Goal: Task Accomplishment & Management: Manage account settings

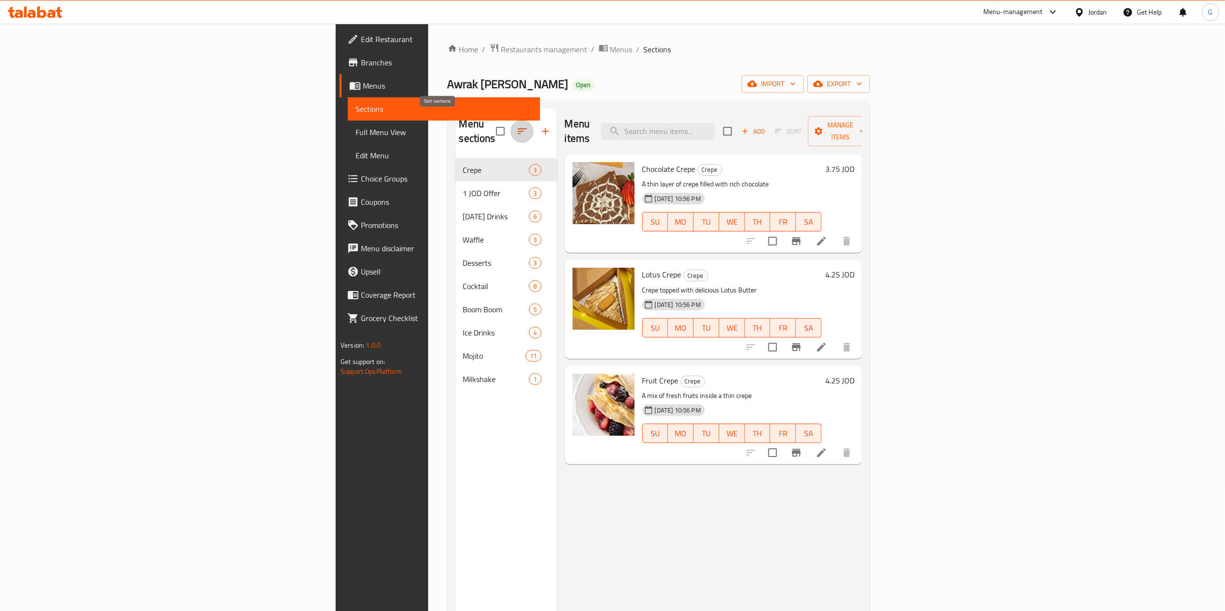
click at [510, 123] on button "button" at bounding box center [521, 131] width 23 height 23
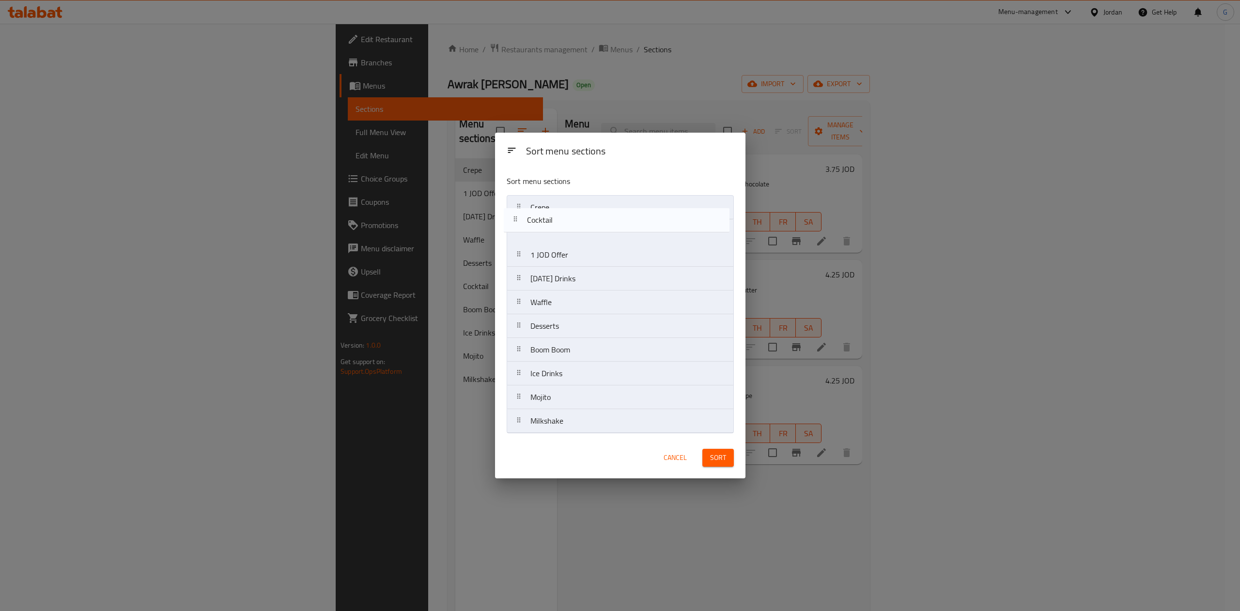
drag, startPoint x: 582, startPoint y: 331, endPoint x: 578, endPoint y: 213, distance: 117.7
click at [578, 213] on nav "Crepe 1 JOD Offer [DATE] Drinks Waffle Desserts Cocktail Boom Boom Ice Drinks M…" at bounding box center [620, 314] width 227 height 238
drag, startPoint x: 608, startPoint y: 333, endPoint x: 598, endPoint y: 229, distance: 105.1
click at [598, 229] on nav "Cocktail Crepe 1 JOD Offer [DATE] Drinks Waffle Desserts Boom Boom Ice Drinks M…" at bounding box center [620, 314] width 227 height 238
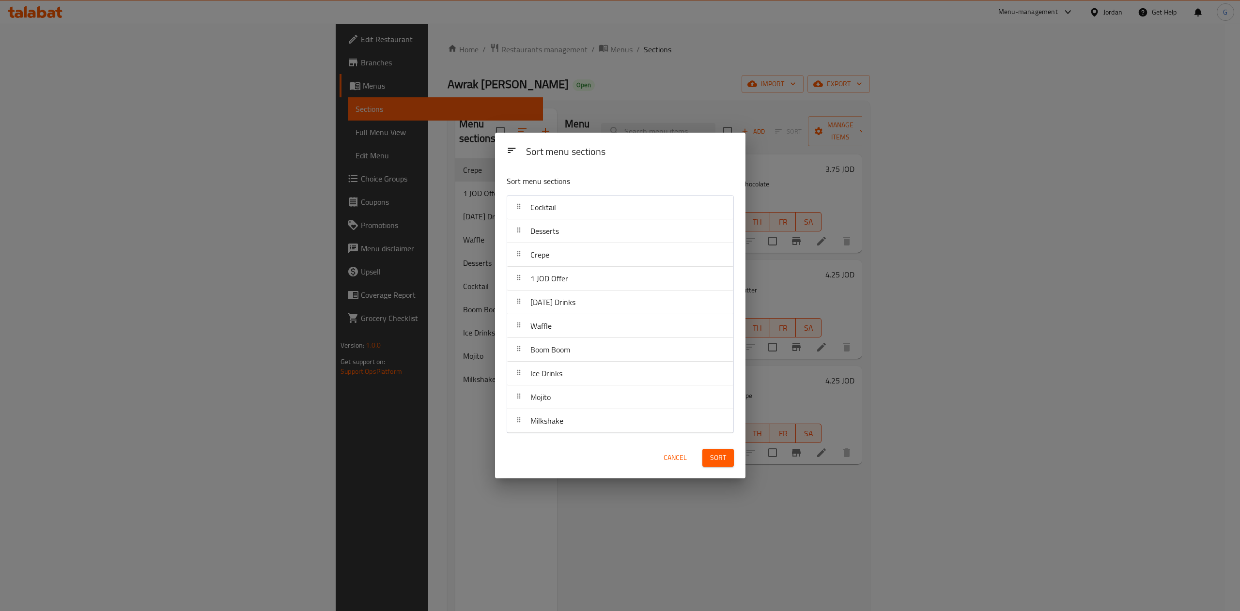
click at [717, 457] on span "Sort" at bounding box center [718, 458] width 16 height 12
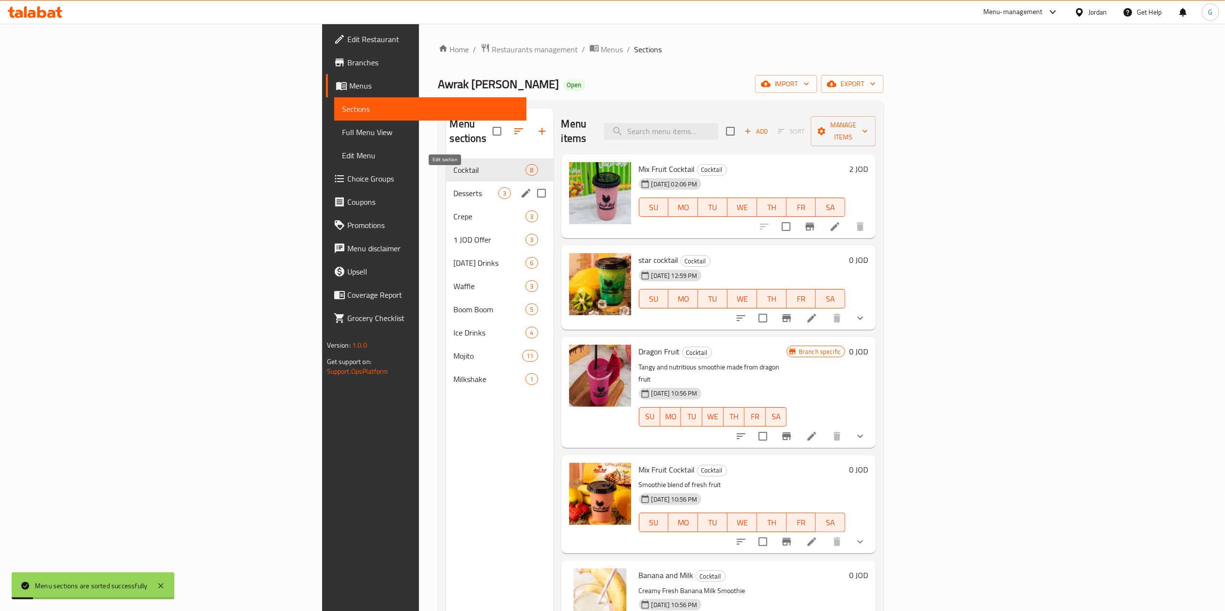
click at [522, 189] on icon "edit" at bounding box center [526, 193] width 9 height 9
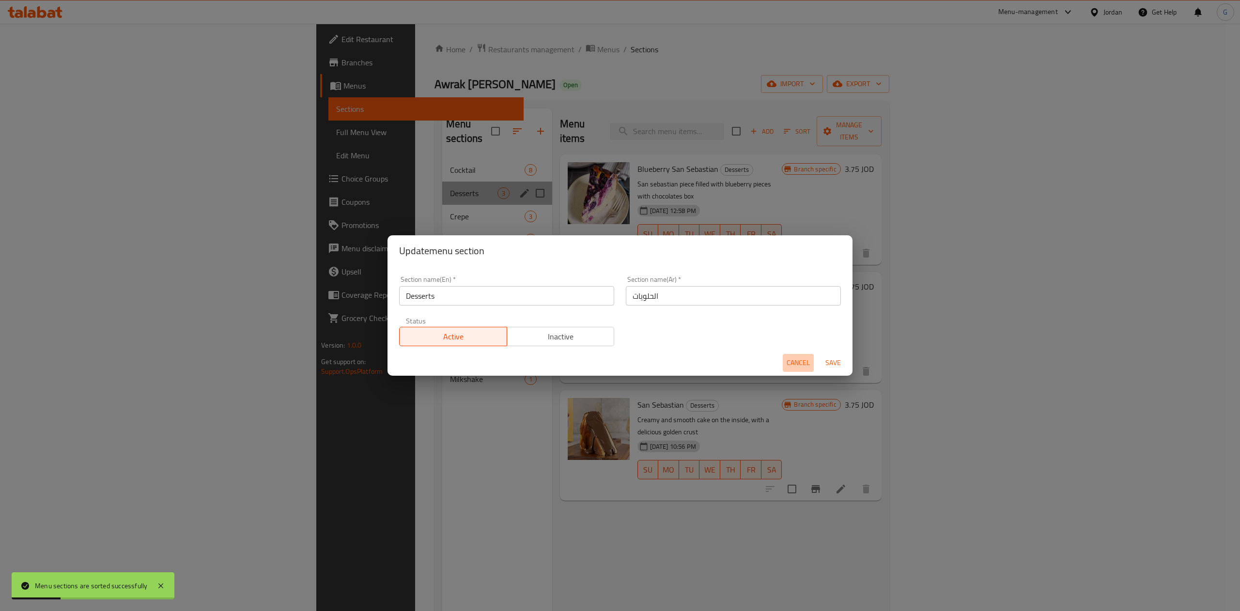
click at [800, 363] on span "Cancel" at bounding box center [797, 363] width 23 height 12
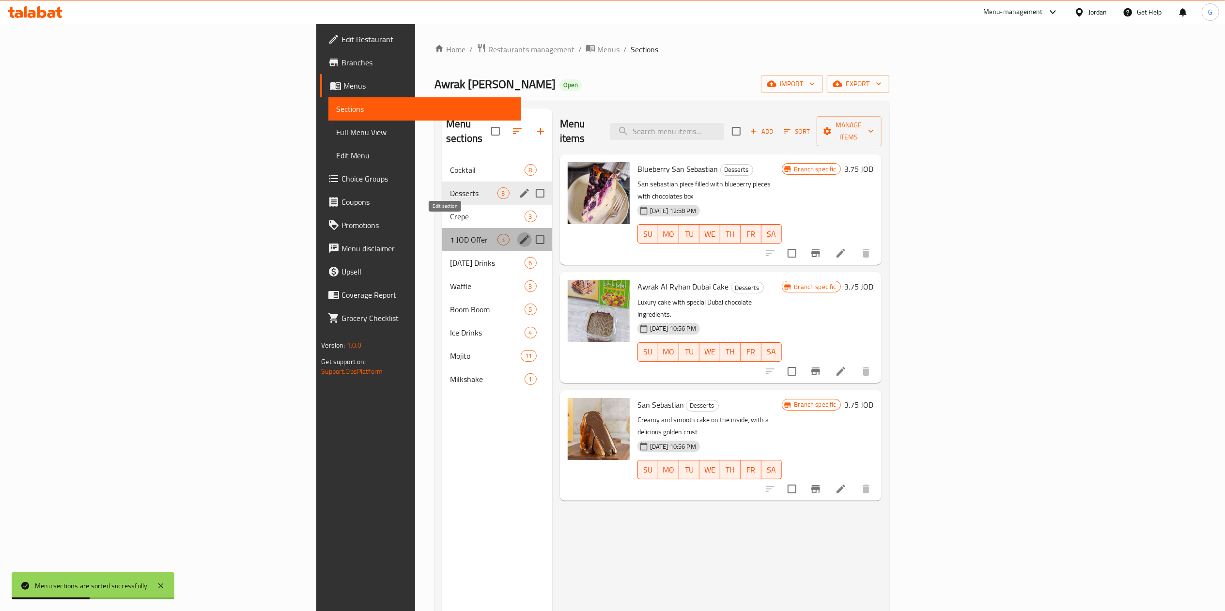
click at [519, 234] on icon "edit" at bounding box center [525, 240] width 12 height 12
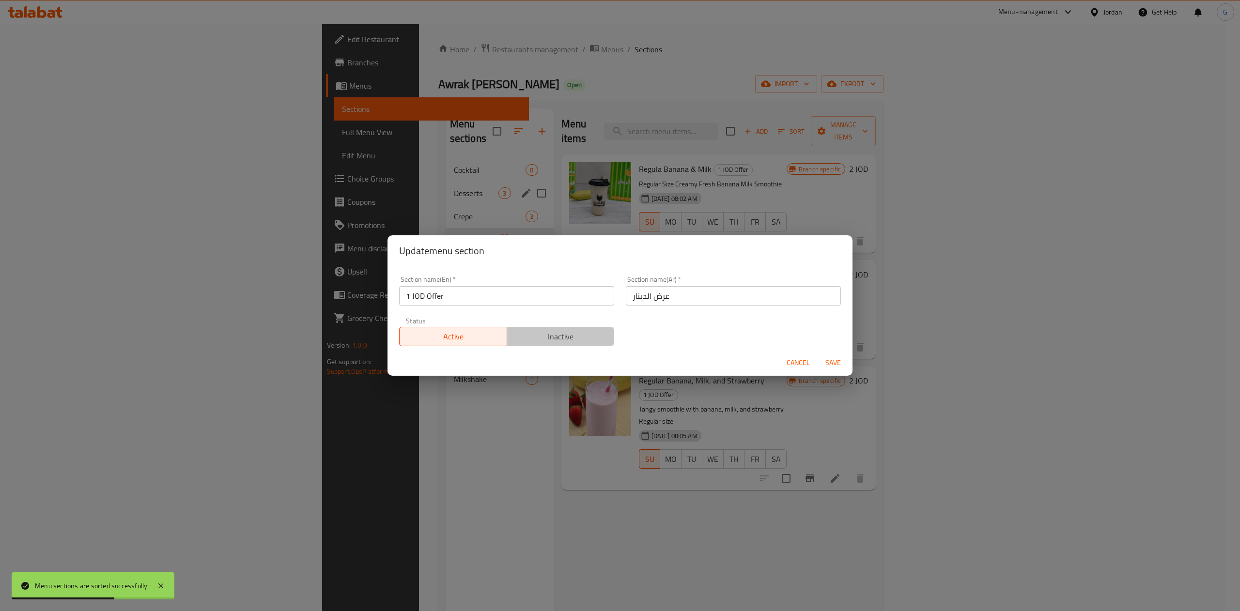
click at [569, 330] on span "Inactive" at bounding box center [561, 337] width 100 height 14
click at [835, 366] on span "Save" at bounding box center [832, 363] width 23 height 12
